Goal: Task Accomplishment & Management: Manage account settings

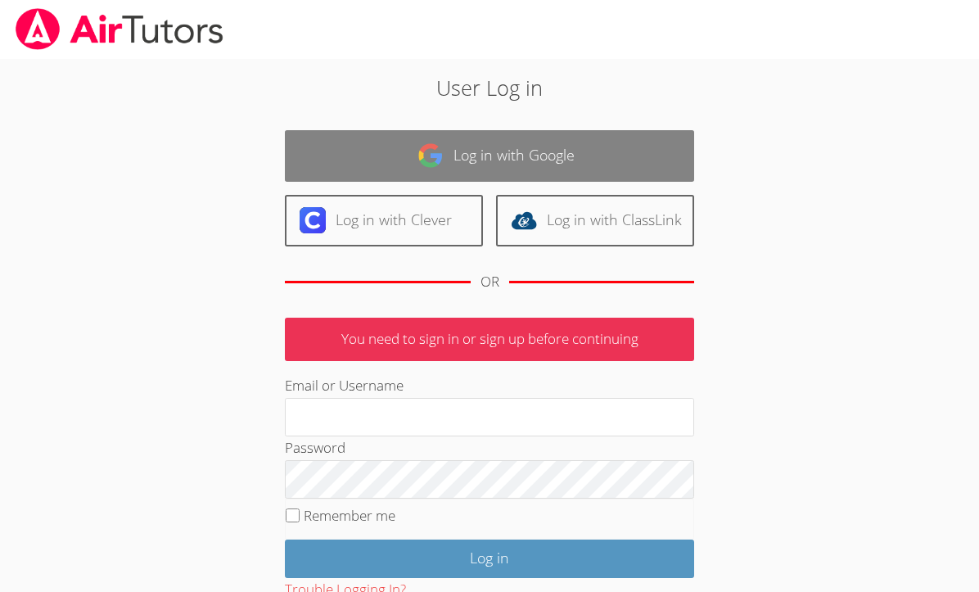
type input "[EMAIL_ADDRESS][DOMAIN_NAME]"
click at [424, 159] on img at bounding box center [430, 155] width 26 height 26
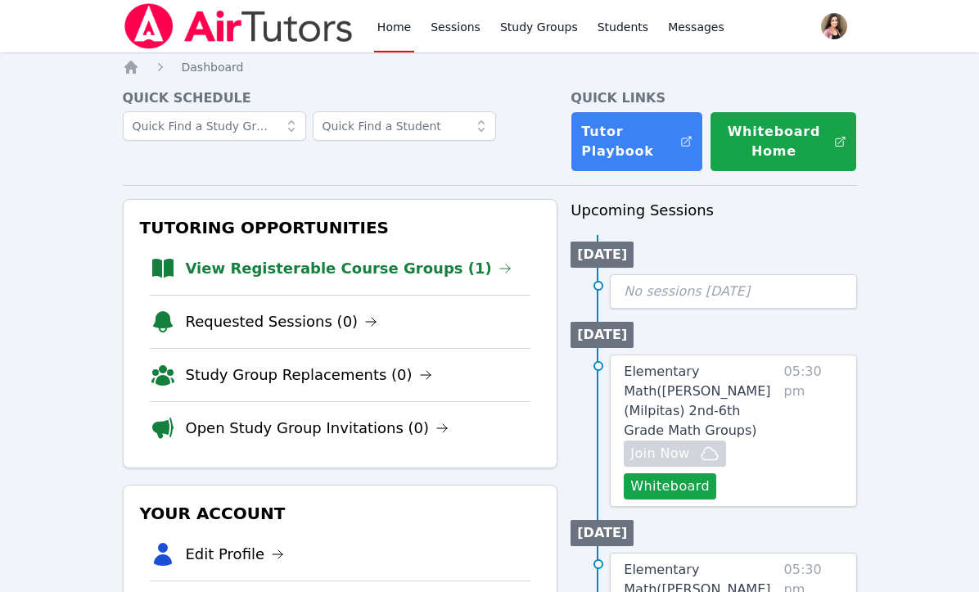
click at [409, 252] on li "View Registerable Course Groups (1)" at bounding box center [340, 268] width 381 height 52
click at [399, 262] on link "View Registerable Course Groups (1)" at bounding box center [349, 268] width 326 height 23
